Goal: Task Accomplishment & Management: Use online tool/utility

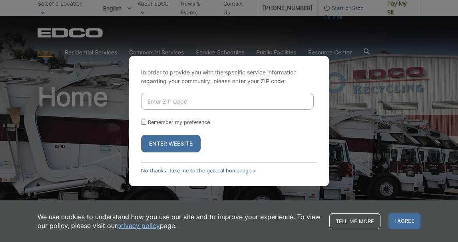
click at [197, 104] on input "Enter ZIP Code" at bounding box center [227, 101] width 173 height 17
type input "92007"
click at [179, 142] on button "Enter Website" at bounding box center [171, 144] width 60 height 18
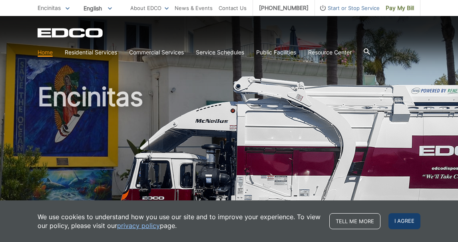
click at [399, 220] on span "I agree" at bounding box center [405, 221] width 32 height 16
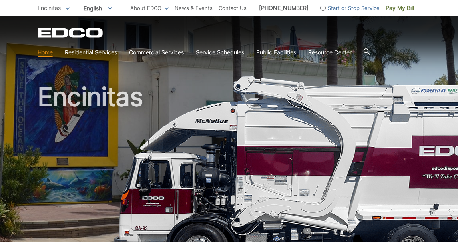
click at [265, 73] on div "Encinitas" at bounding box center [229, 136] width 383 height 240
click at [288, 36] on div "EDCO Logo" at bounding box center [229, 33] width 383 height 10
click at [232, 24] on div "EDCO Logo Home Residential Services Curbside Pickup Recycling Organic Recycling…" at bounding box center [229, 38] width 458 height 44
click at [233, 108] on h1 "Encinitas" at bounding box center [229, 171] width 383 height 175
click at [391, 1] on link "Pay My Bill" at bounding box center [400, 8] width 41 height 16
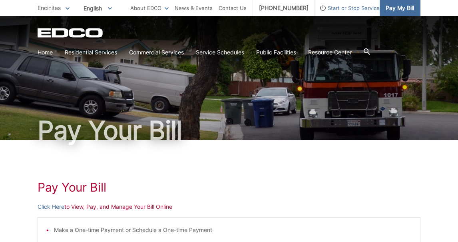
click at [388, 9] on span "Pay My Bill" at bounding box center [400, 8] width 28 height 9
click at [78, 206] on p "Click Here to View, Pay, and Manage Your Bill Online" at bounding box center [229, 206] width 383 height 9
click at [56, 208] on link "Click Here" at bounding box center [51, 206] width 27 height 9
